Goal: Task Accomplishment & Management: Manage account settings

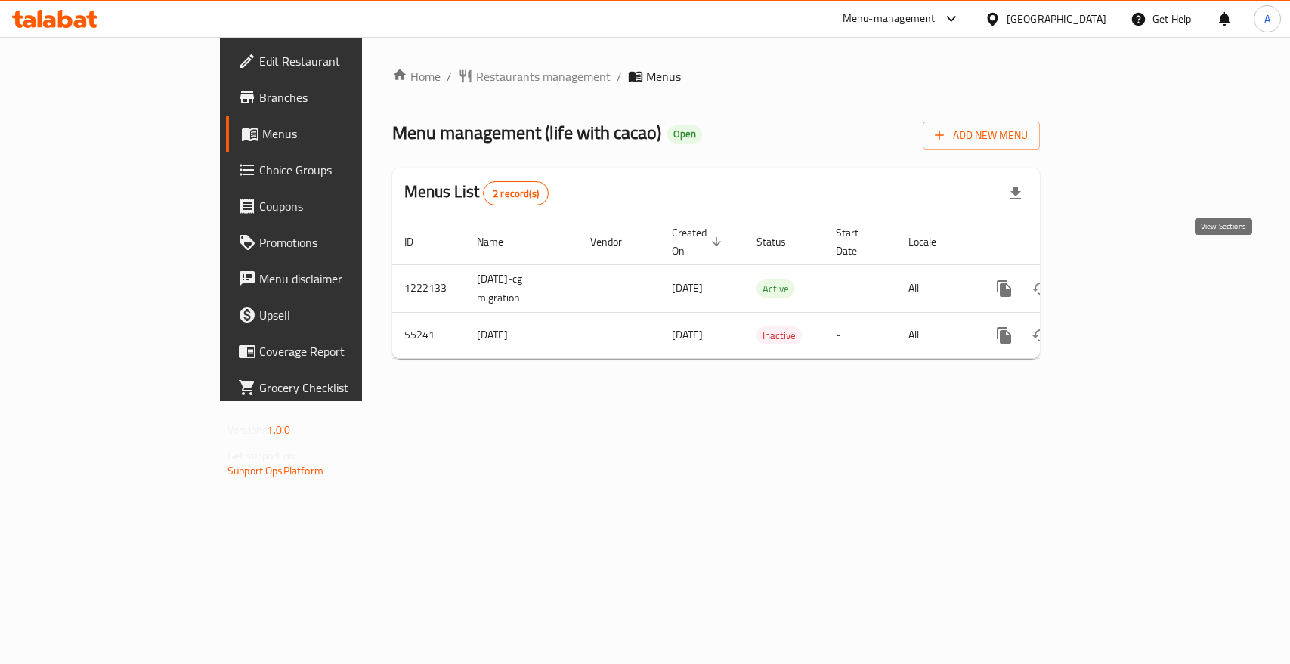
click at [1122, 280] on icon "enhanced table" at bounding box center [1113, 289] width 18 height 18
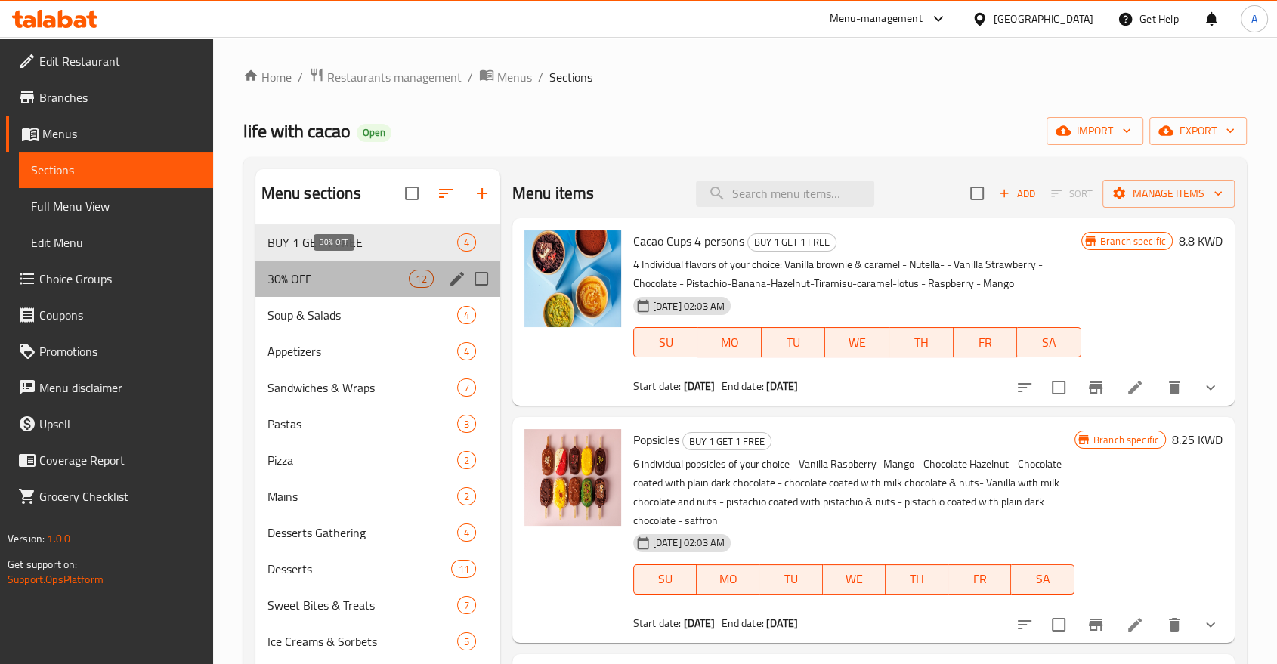
click at [320, 270] on span "30% OFF" at bounding box center [338, 279] width 142 height 18
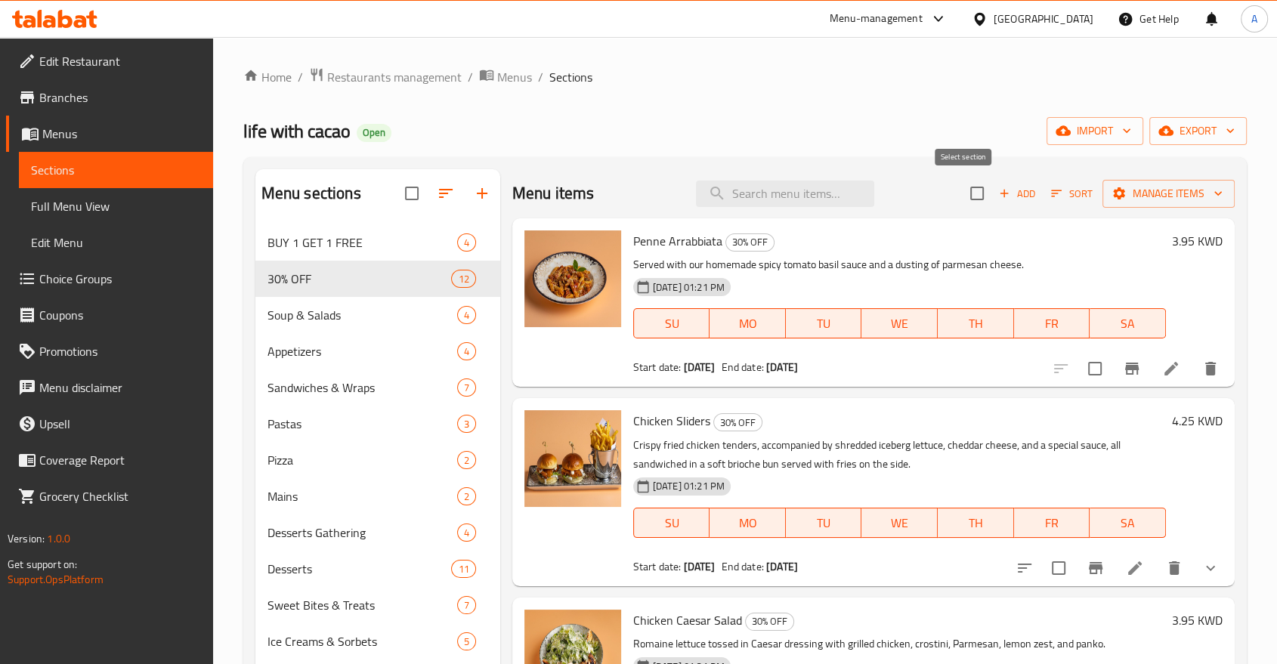
click at [975, 191] on input "checkbox" at bounding box center [977, 194] width 32 height 32
checkbox input "true"
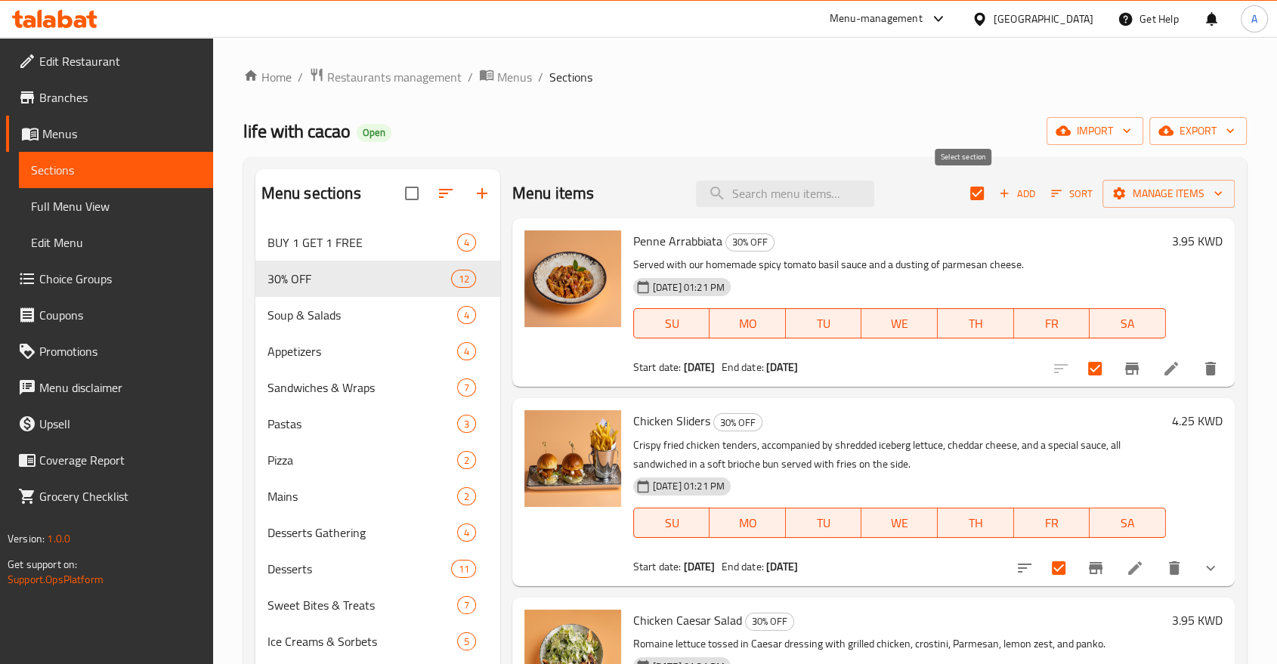
checkbox input "true"
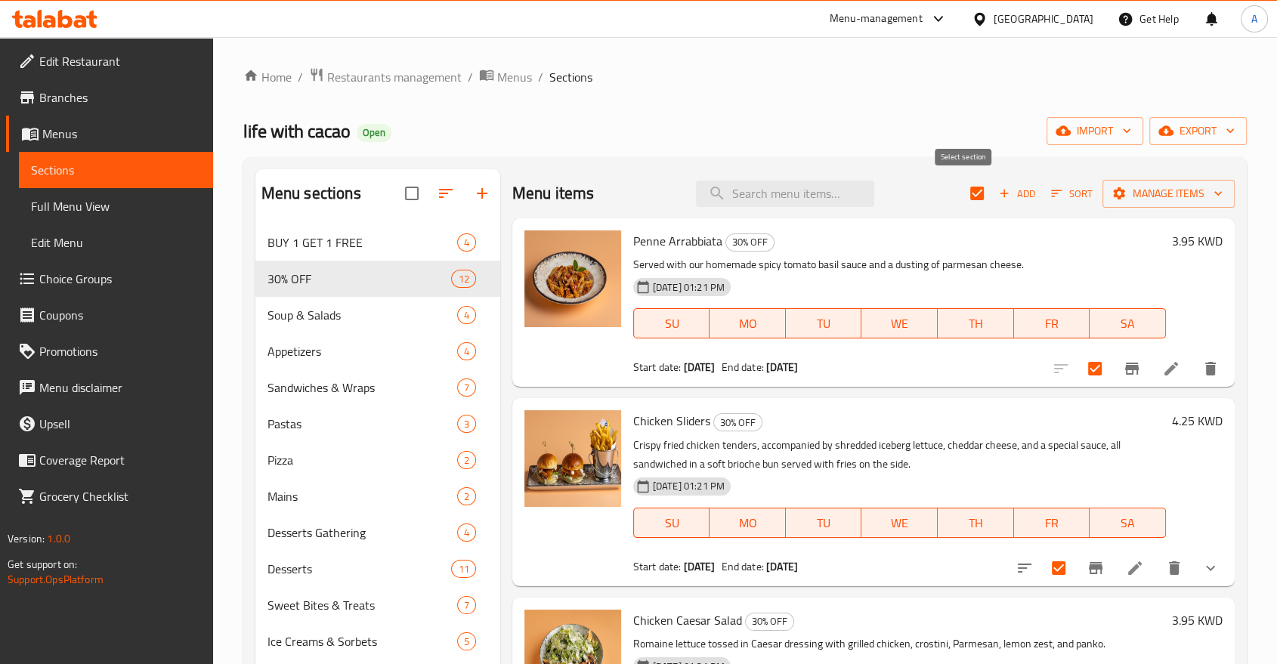
checkbox input "true"
click at [1138, 186] on span "Manage items" at bounding box center [1168, 193] width 108 height 19
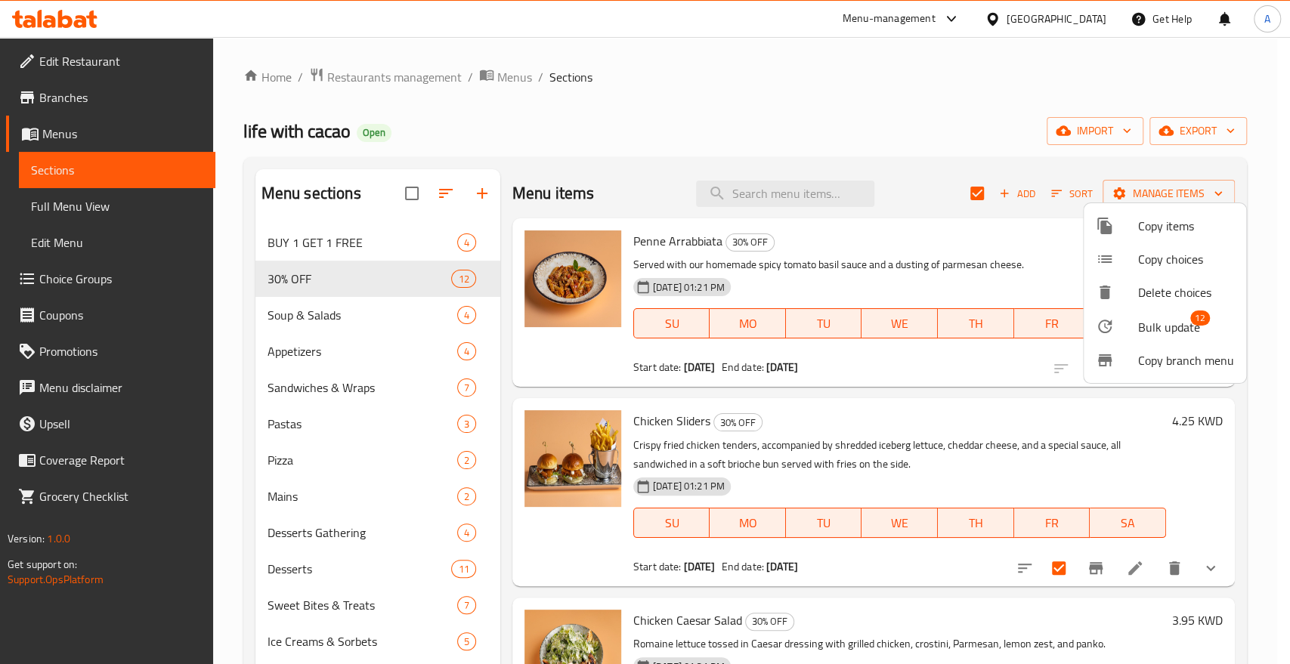
click at [1174, 319] on span "Bulk update" at bounding box center [1169, 327] width 62 height 18
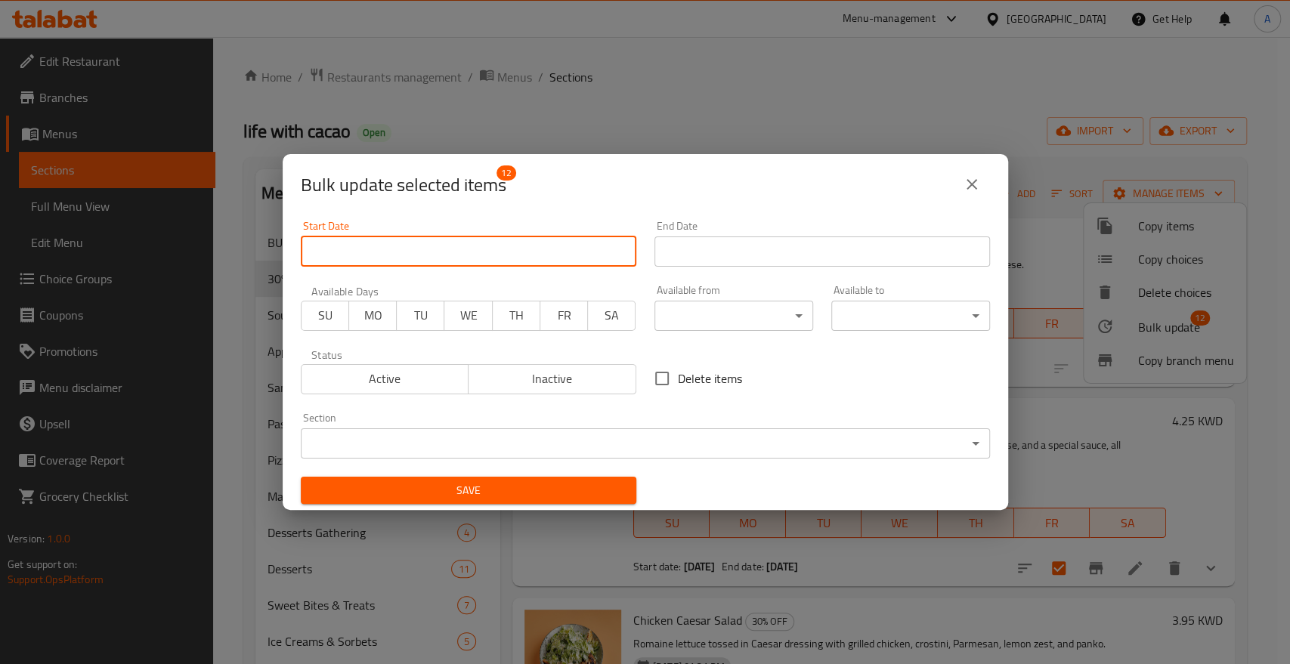
click at [473, 255] on input "Start Date" at bounding box center [468, 251] width 335 height 30
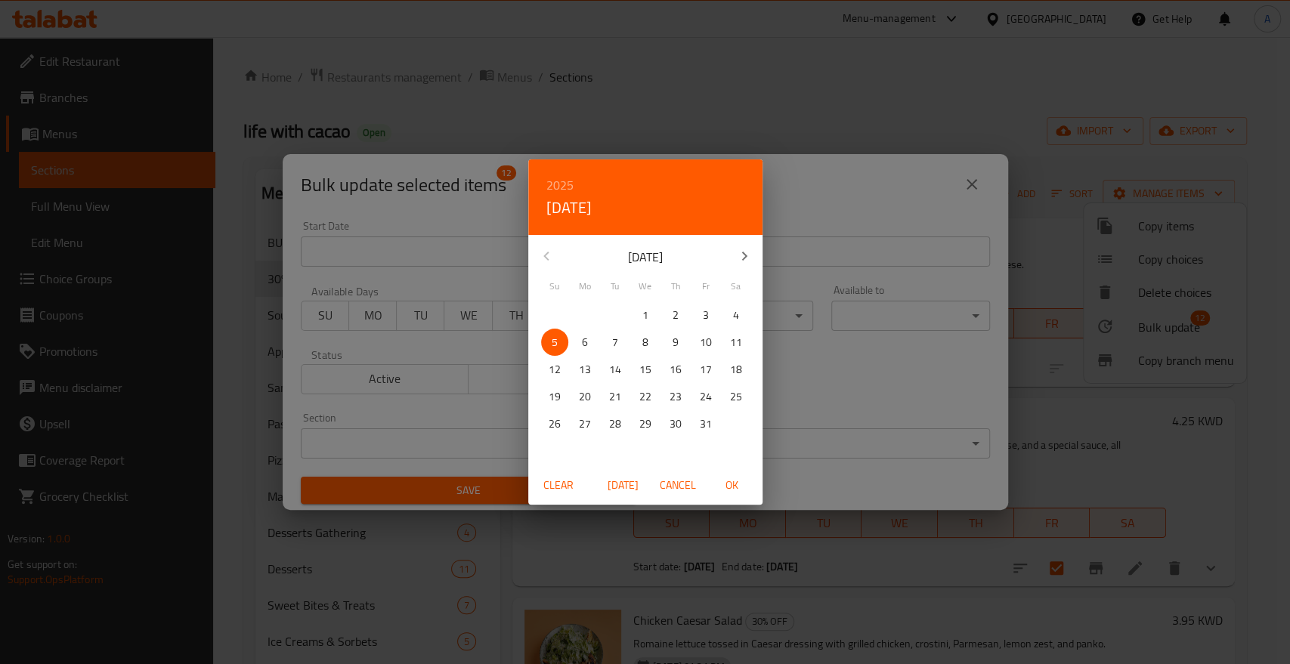
click at [647, 334] on span "8" at bounding box center [645, 342] width 27 height 19
drag, startPoint x: 735, startPoint y: 485, endPoint x: 726, endPoint y: 459, distance: 28.0
click at [735, 484] on span "OK" at bounding box center [732, 485] width 36 height 19
type input "[DATE]"
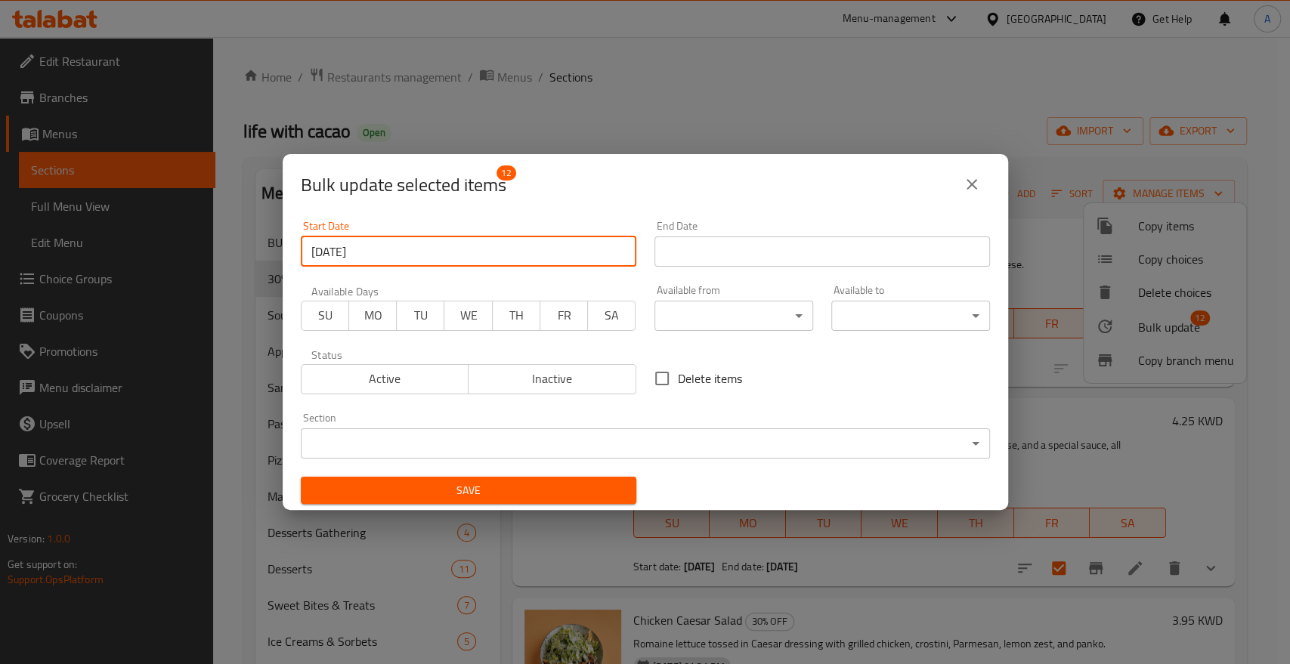
click at [733, 245] on input "Start Date" at bounding box center [821, 251] width 335 height 30
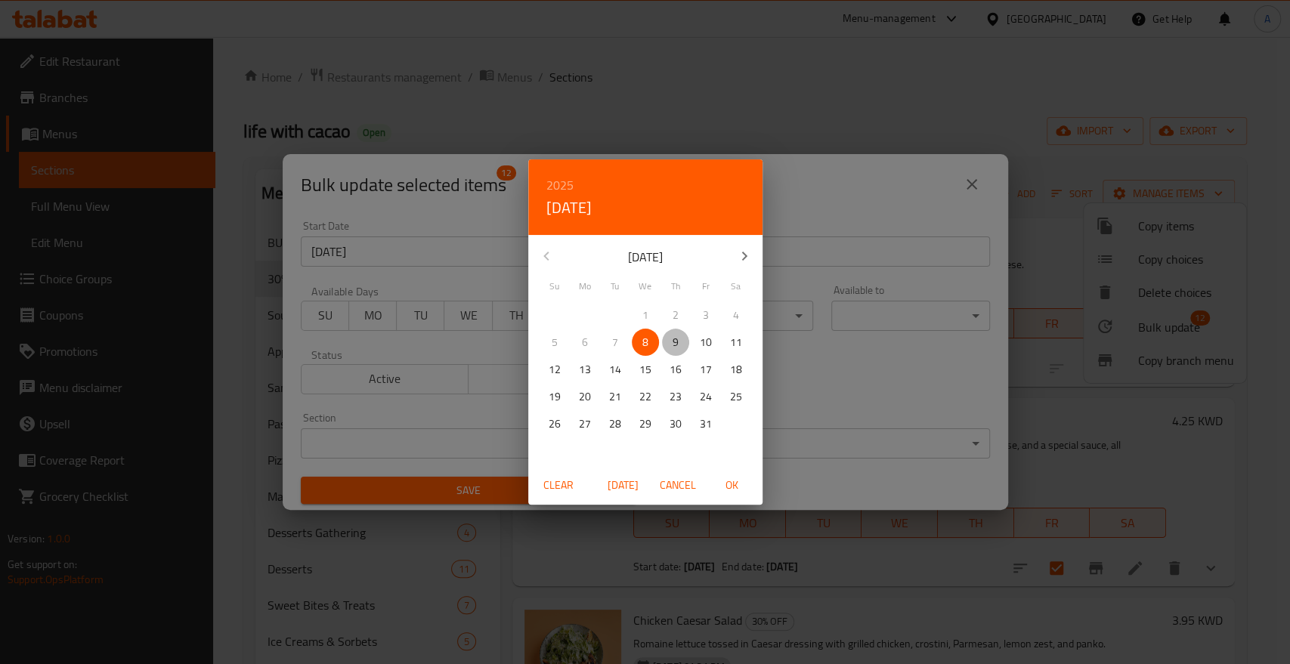
click at [665, 341] on span "9" at bounding box center [675, 342] width 27 height 19
click at [731, 490] on span "OK" at bounding box center [732, 485] width 36 height 19
type input "[DATE]"
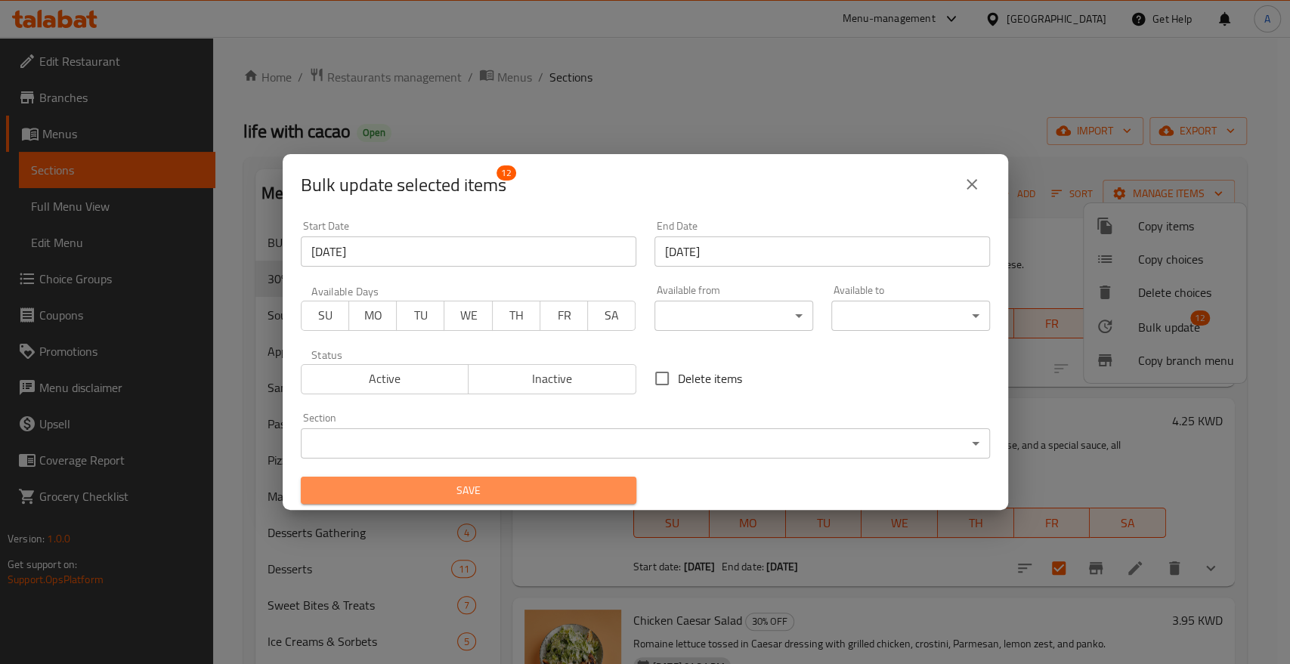
click at [502, 485] on span "Save" at bounding box center [468, 490] width 311 height 19
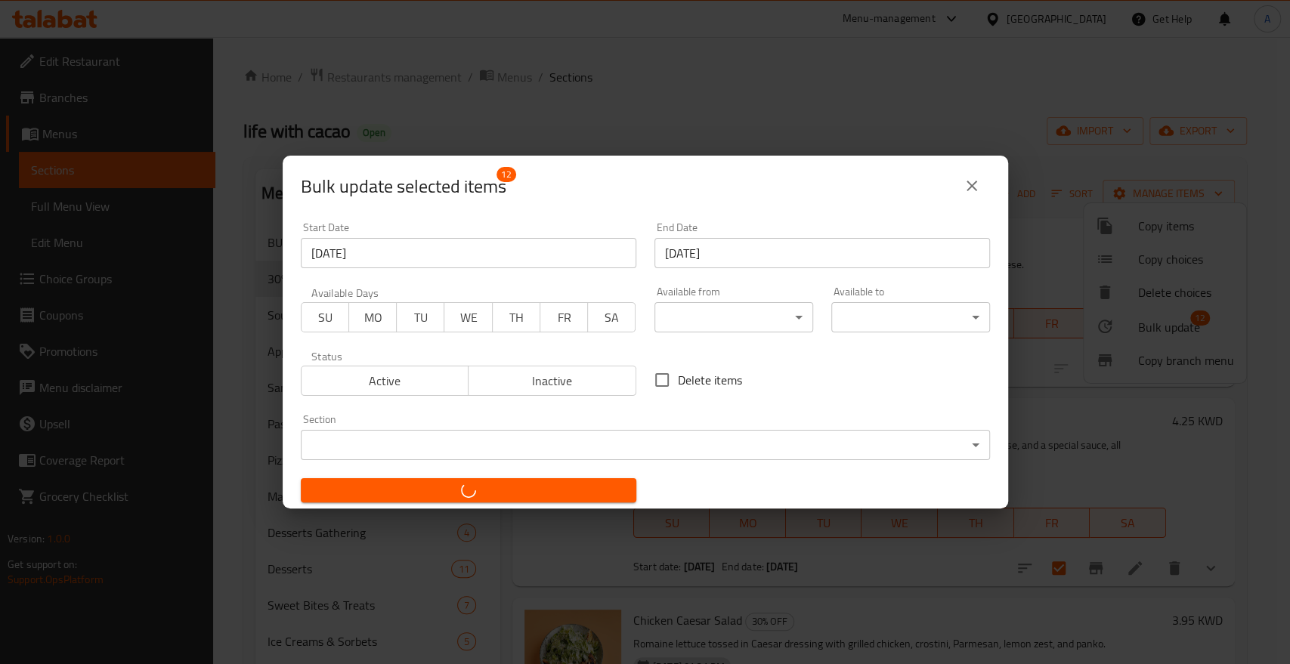
checkbox input "false"
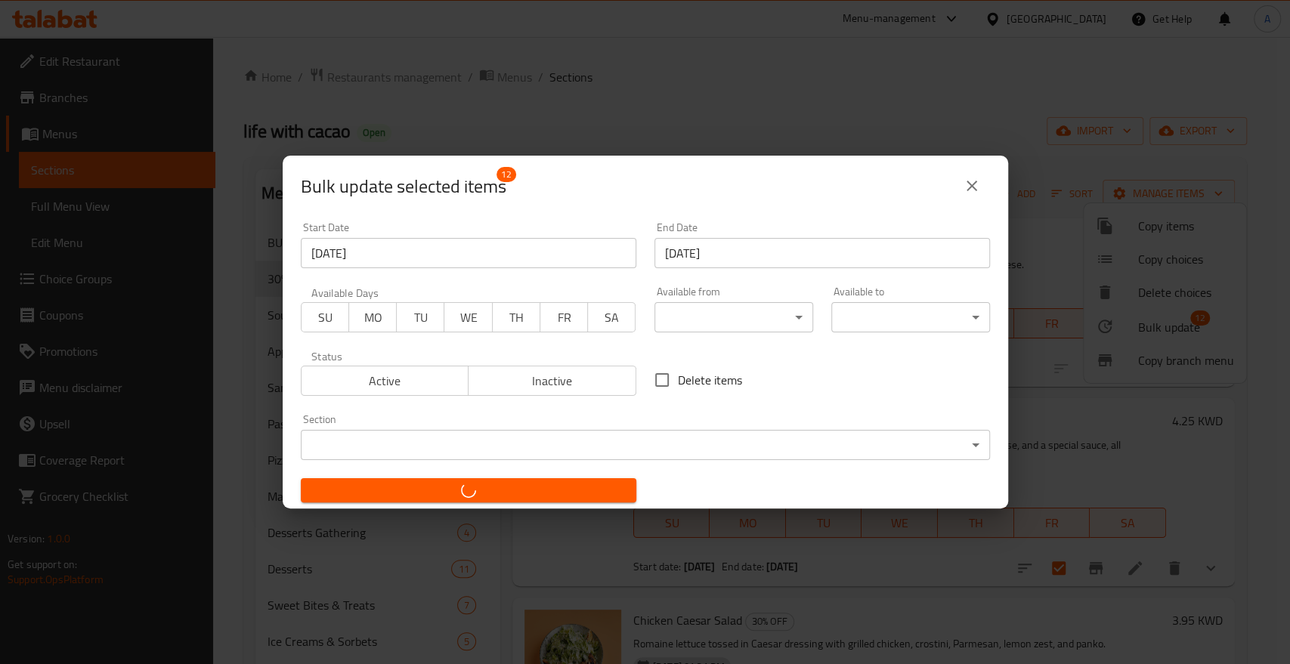
checkbox input "false"
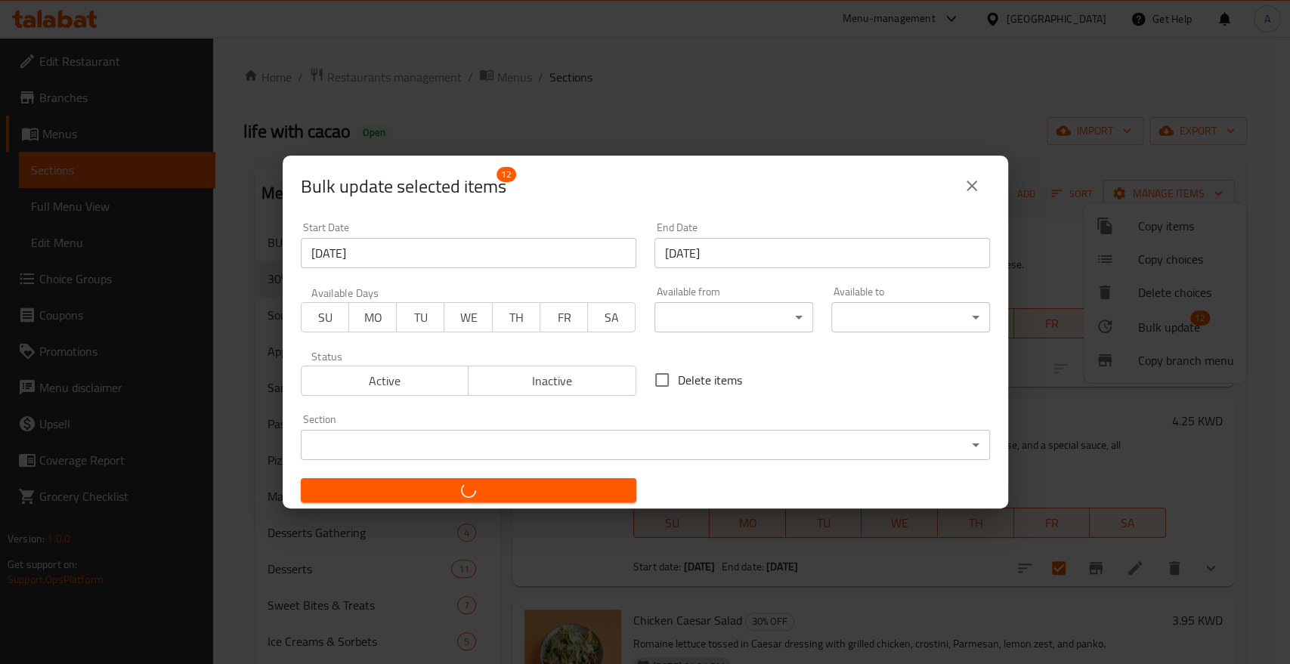
checkbox input "false"
